Goal: Task Accomplishment & Management: Complete application form

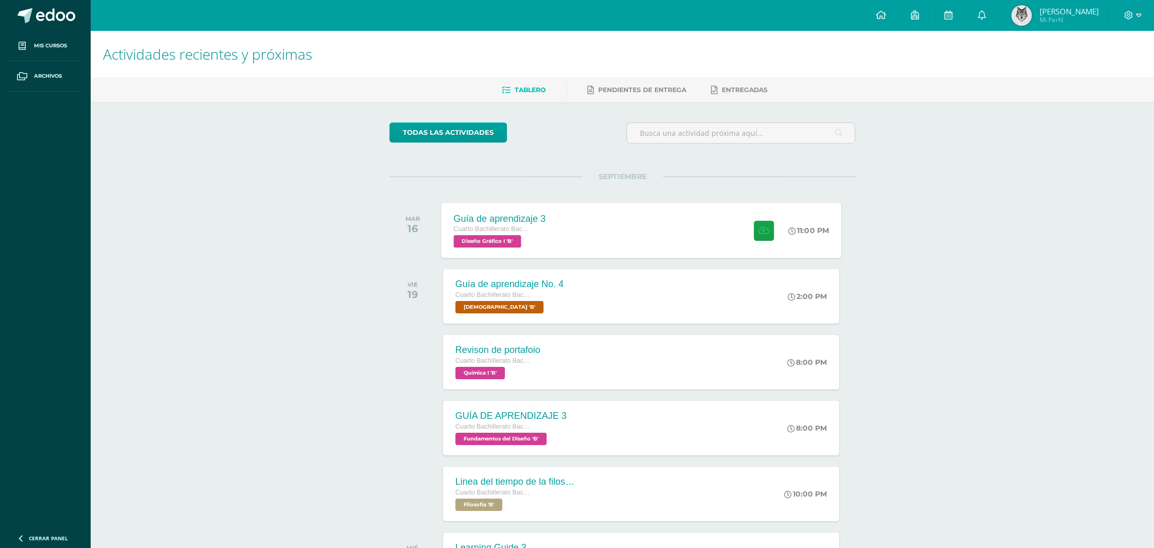
scroll to position [65, 0]
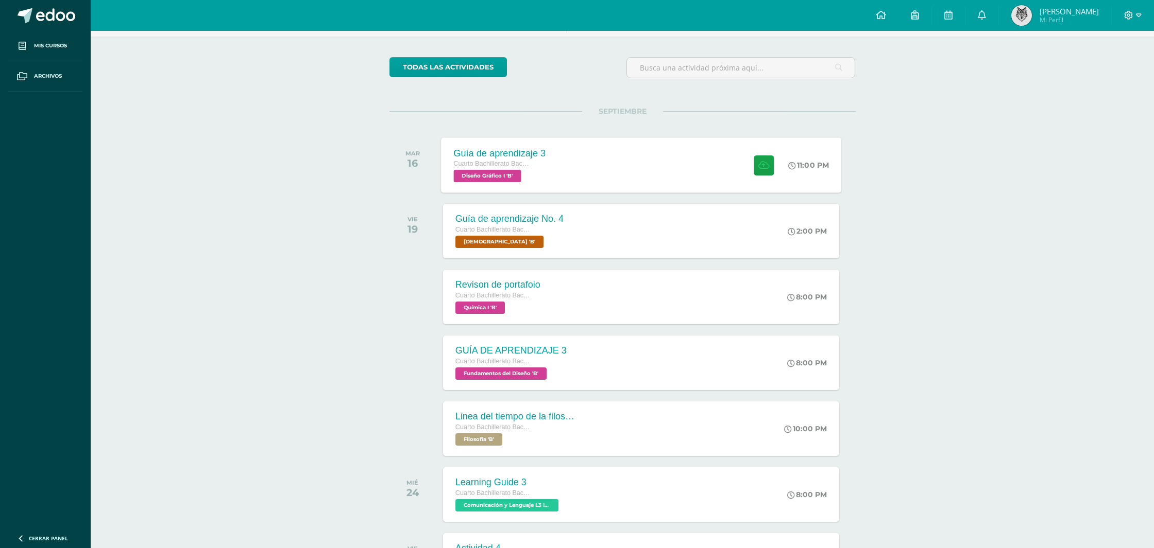
click at [514, 140] on div "Guía de aprendizaje 3 Cuarto Bachillerato Bachillerato en CCLL con Orientación …" at bounding box center [499, 164] width 117 height 55
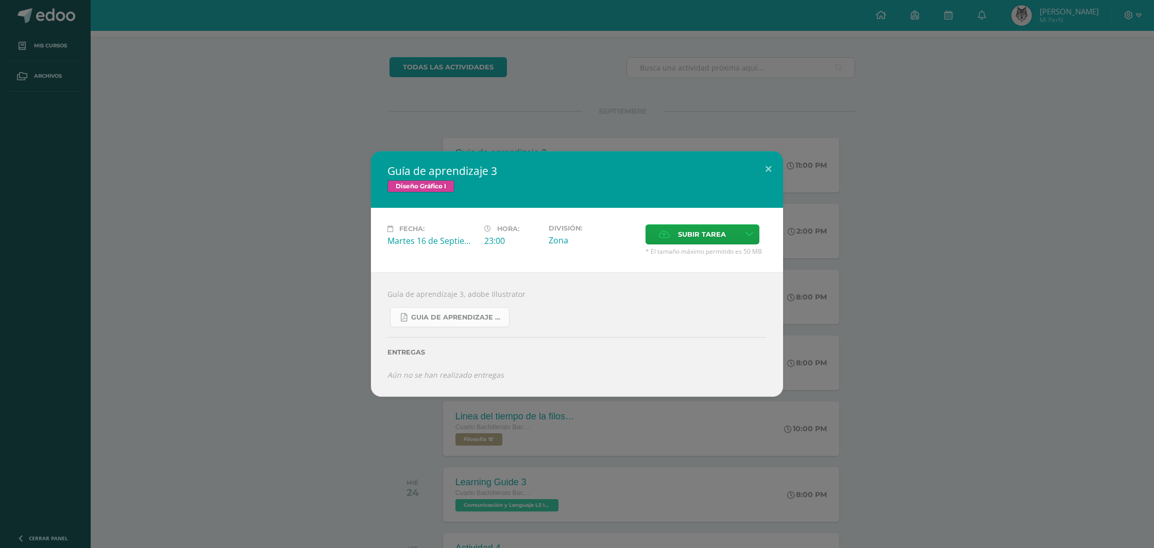
click at [482, 314] on span "Guia de aprendizaje 3 IV UNIDAD.pdf" at bounding box center [457, 318] width 93 height 8
click at [771, 171] on button at bounding box center [767, 168] width 29 height 35
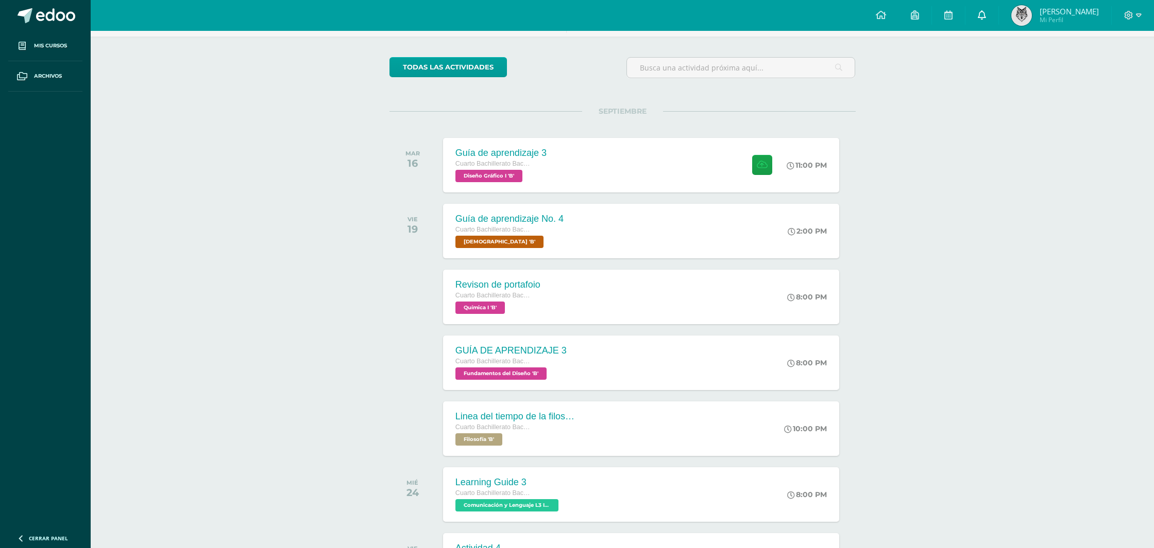
click at [986, 20] on span at bounding box center [981, 15] width 8 height 11
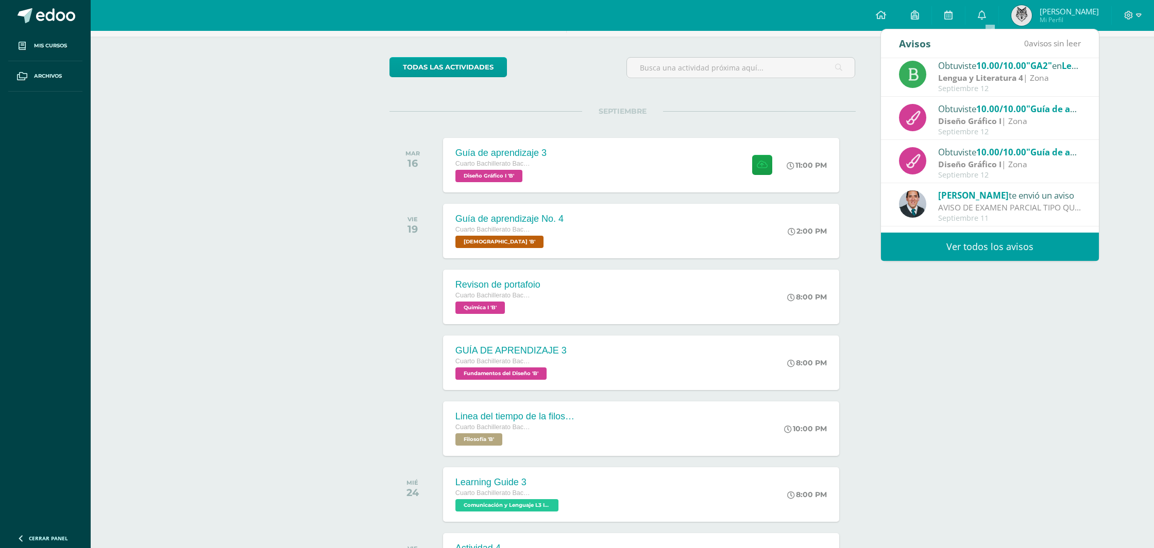
scroll to position [88, 0]
click at [967, 164] on strong "Diseño Gráfico I" at bounding box center [969, 167] width 63 height 11
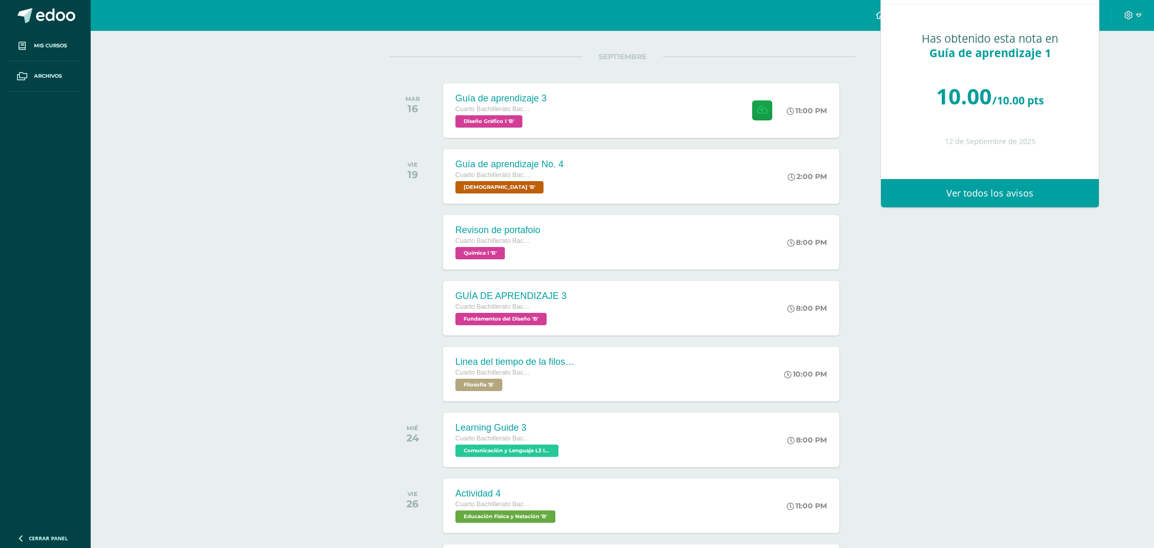
scroll to position [123, 0]
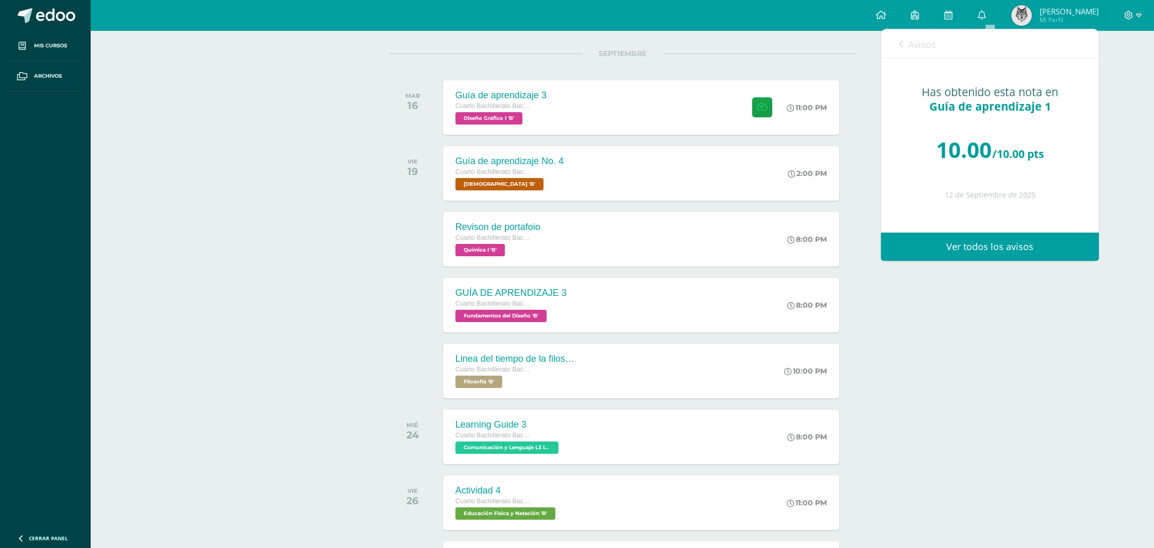
click at [898, 51] on div "Avisos 0 avisos sin leer Avisos" at bounding box center [990, 43] width 218 height 29
click at [920, 45] on span "Avisos" at bounding box center [922, 44] width 28 height 12
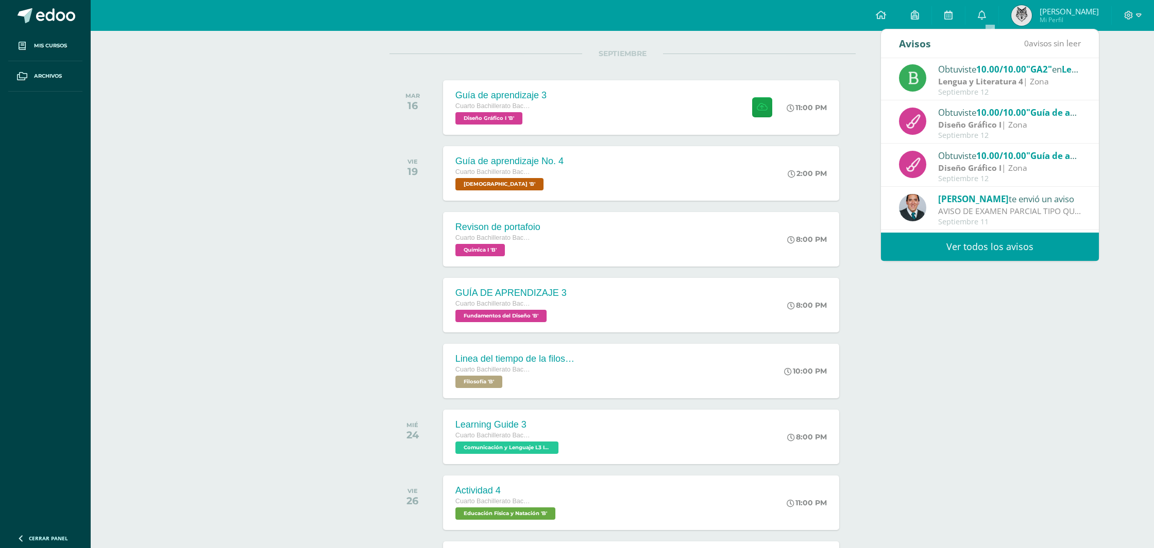
click at [984, 124] on strong "Diseño Gráfico I" at bounding box center [969, 124] width 63 height 11
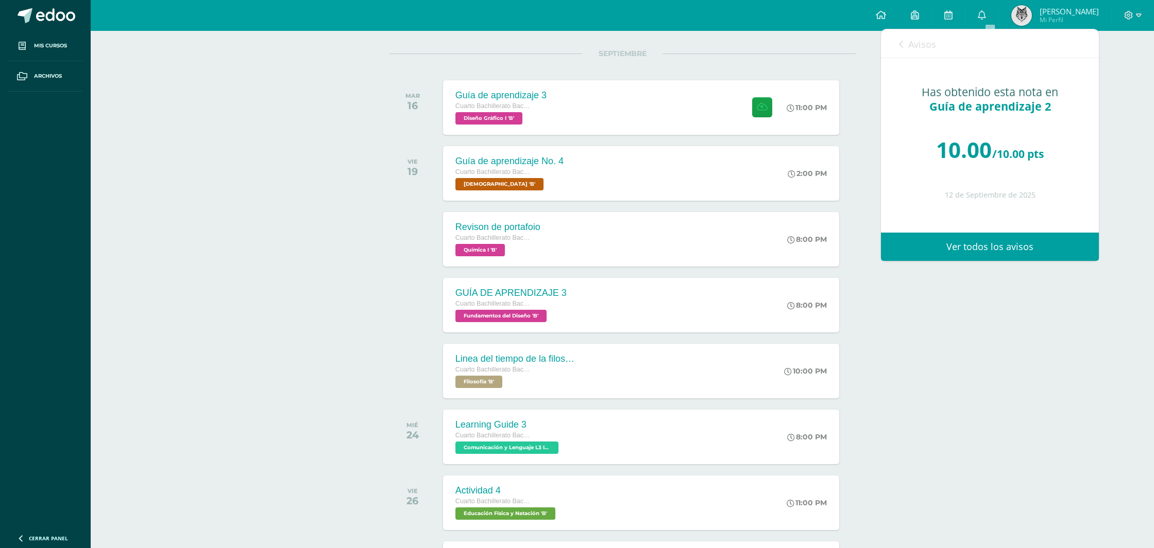
click at [925, 37] on link "Avisos" at bounding box center [917, 43] width 37 height 29
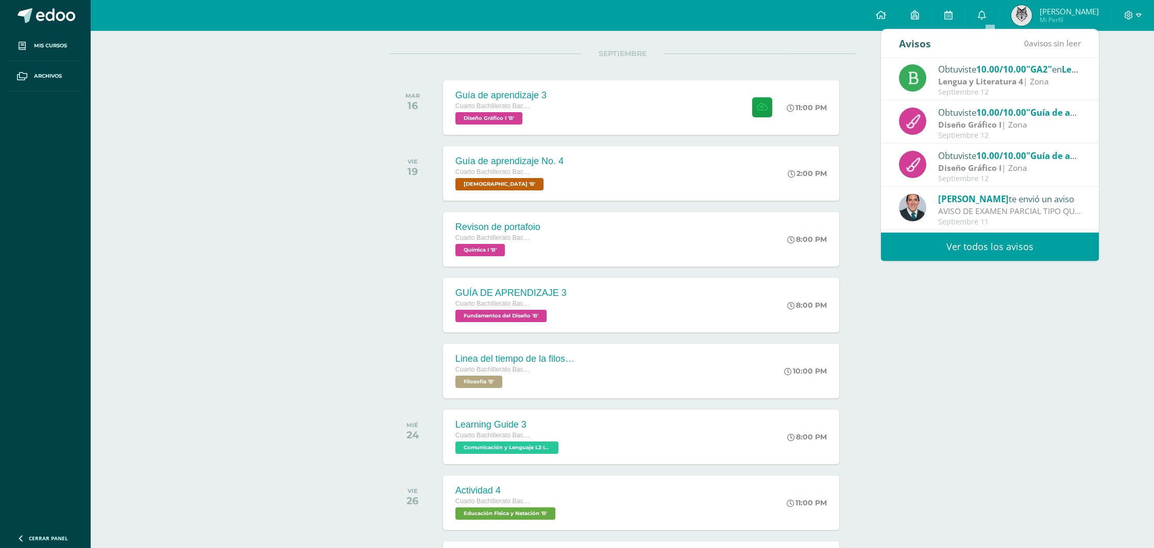
click at [326, 138] on div "Actividades recientes y próximas Tablero Pendientes de entrega Entregadas todas…" at bounding box center [622, 467] width 1063 height 1119
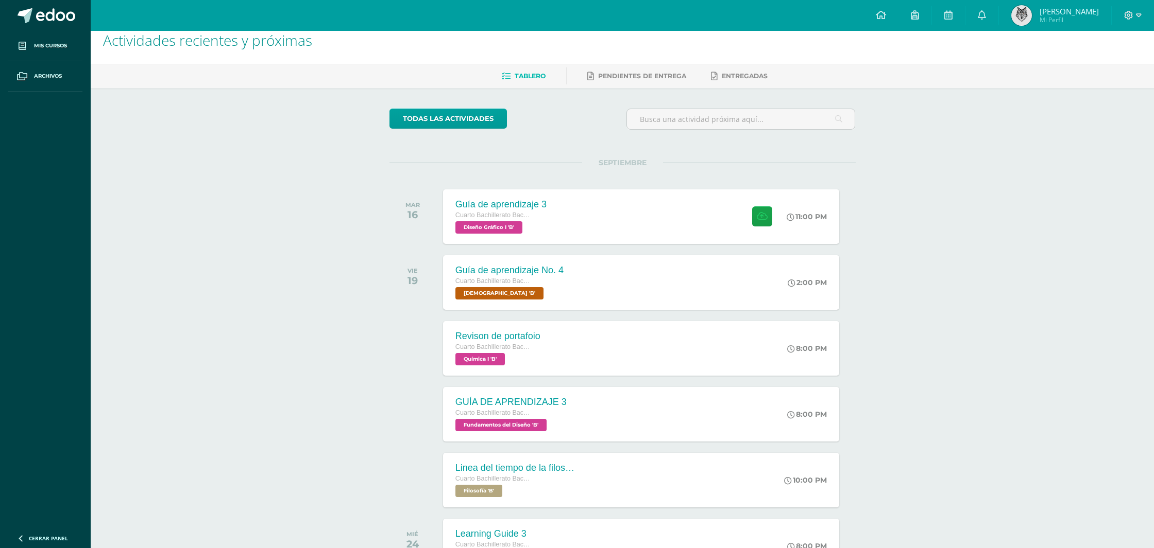
scroll to position [0, 0]
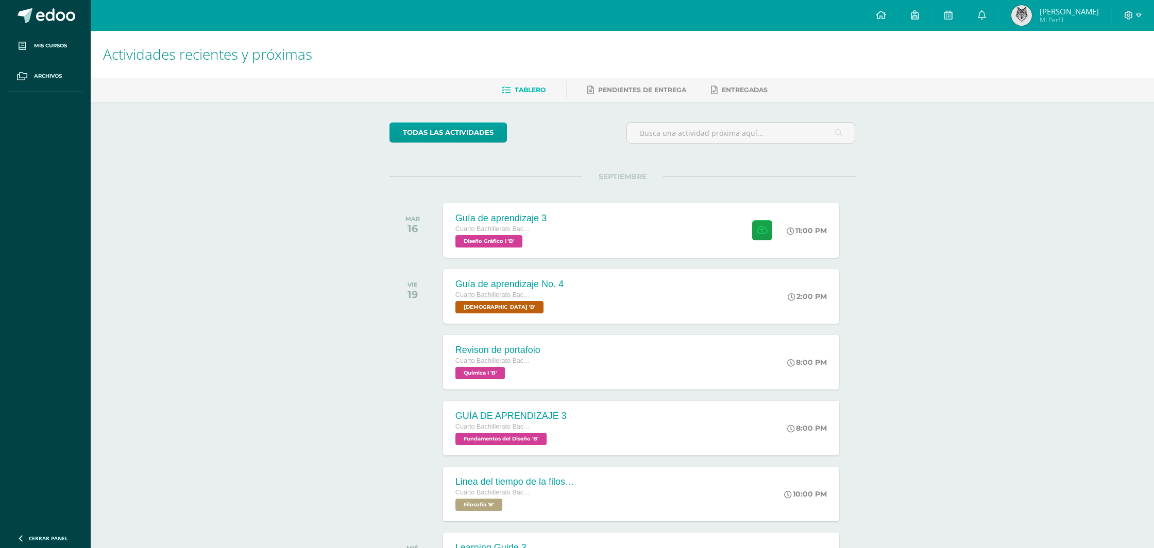
drag, startPoint x: 994, startPoint y: 15, endPoint x: 983, endPoint y: 68, distance: 54.1
click at [994, 15] on link at bounding box center [981, 15] width 33 height 31
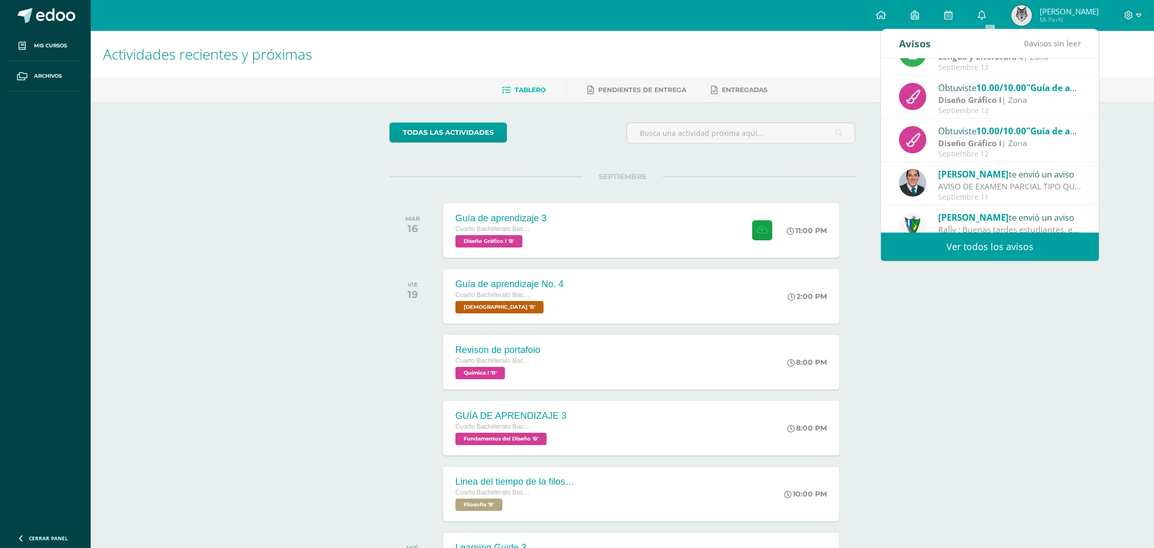
scroll to position [98, 0]
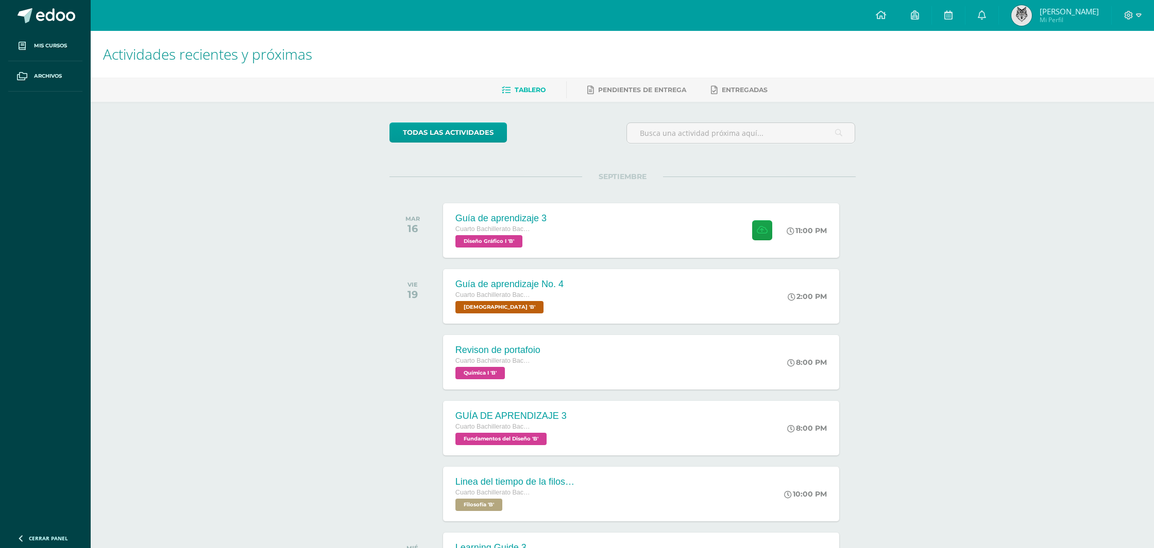
click at [942, 87] on ul "Tablero Pendientes de entrega Entregadas" at bounding box center [634, 89] width 1063 height 17
click at [712, 240] on div "Guía de aprendizaje 3 Cuarto Bachillerato Bachillerato en CCLL con Orientación …" at bounding box center [641, 230] width 400 height 55
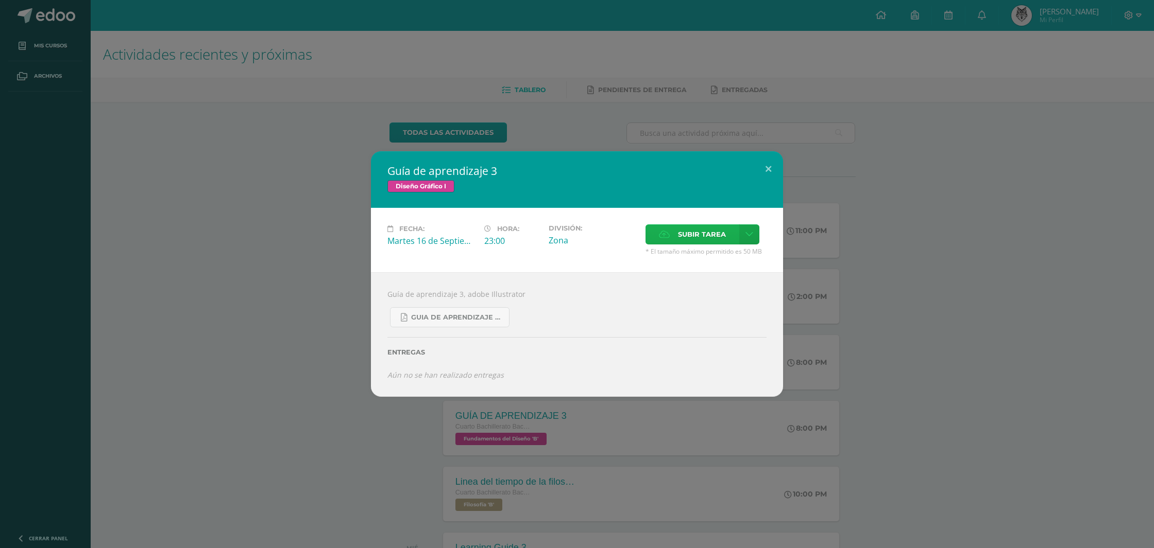
click at [710, 240] on span "Subir tarea" at bounding box center [702, 234] width 48 height 19
click at [0, 0] on input "Subir tarea" at bounding box center [0, 0] width 0 height 0
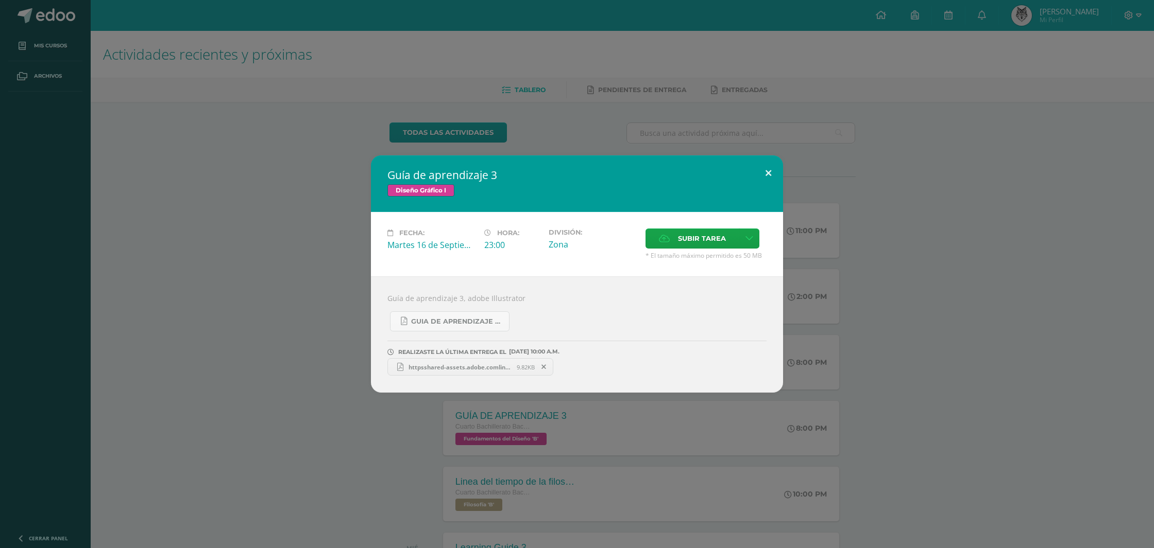
click at [763, 179] on button at bounding box center [767, 173] width 29 height 35
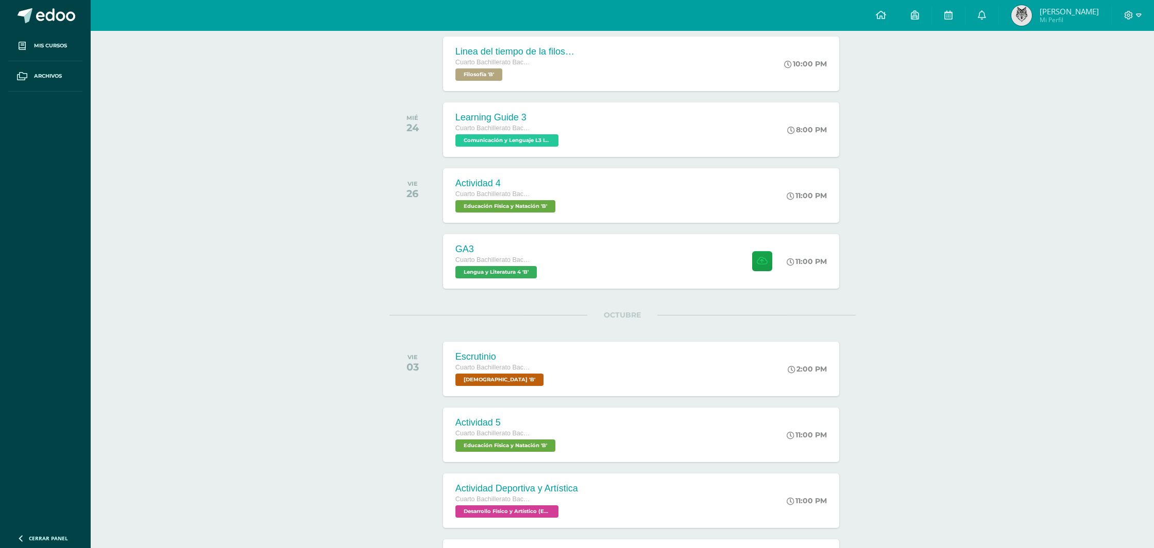
scroll to position [431, 0]
drag, startPoint x: 297, startPoint y: 237, endPoint x: 286, endPoint y: 255, distance: 20.6
click at [297, 237] on div "Actividades recientes y próximas Tablero Pendientes de entrega Entregadas todas…" at bounding box center [622, 159] width 1063 height 1119
click at [285, 257] on div "Actividades recientes y próximas Tablero Pendientes de entrega Entregadas todas…" at bounding box center [622, 159] width 1063 height 1119
click at [318, 280] on div "Actividades recientes y próximas Tablero Pendientes de entrega Entregadas todas…" at bounding box center [622, 159] width 1063 height 1119
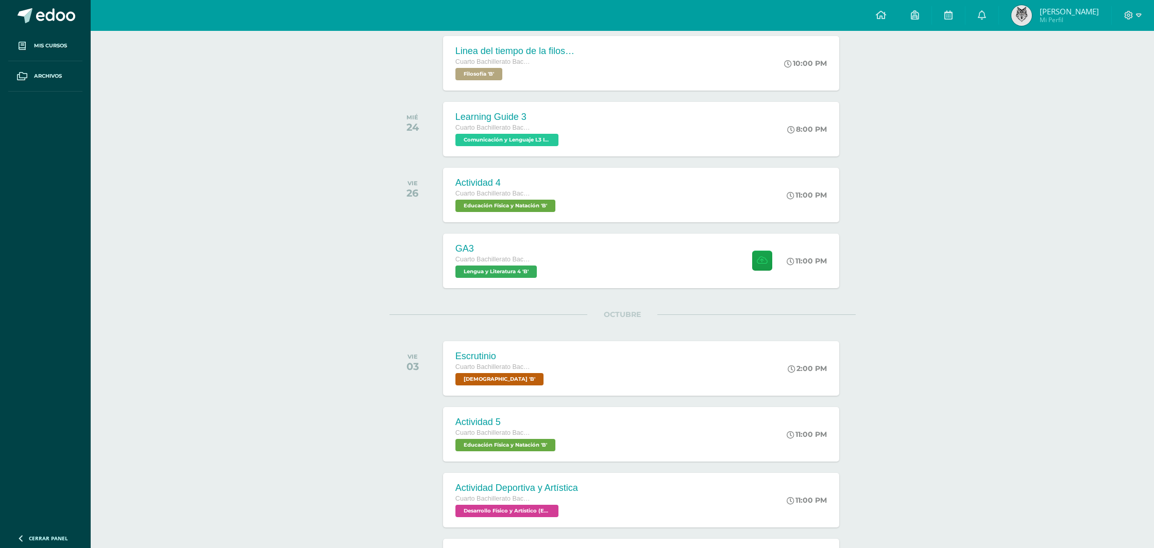
click at [297, 263] on div "Actividades recientes y próximas Tablero Pendientes de entrega Entregadas todas…" at bounding box center [622, 159] width 1063 height 1119
drag, startPoint x: 265, startPoint y: 236, endPoint x: 289, endPoint y: 239, distance: 24.3
click at [268, 237] on div "Actividades recientes y próximas Tablero Pendientes de entrega Entregadas todas…" at bounding box center [622, 159] width 1063 height 1119
